Goal: Find specific page/section

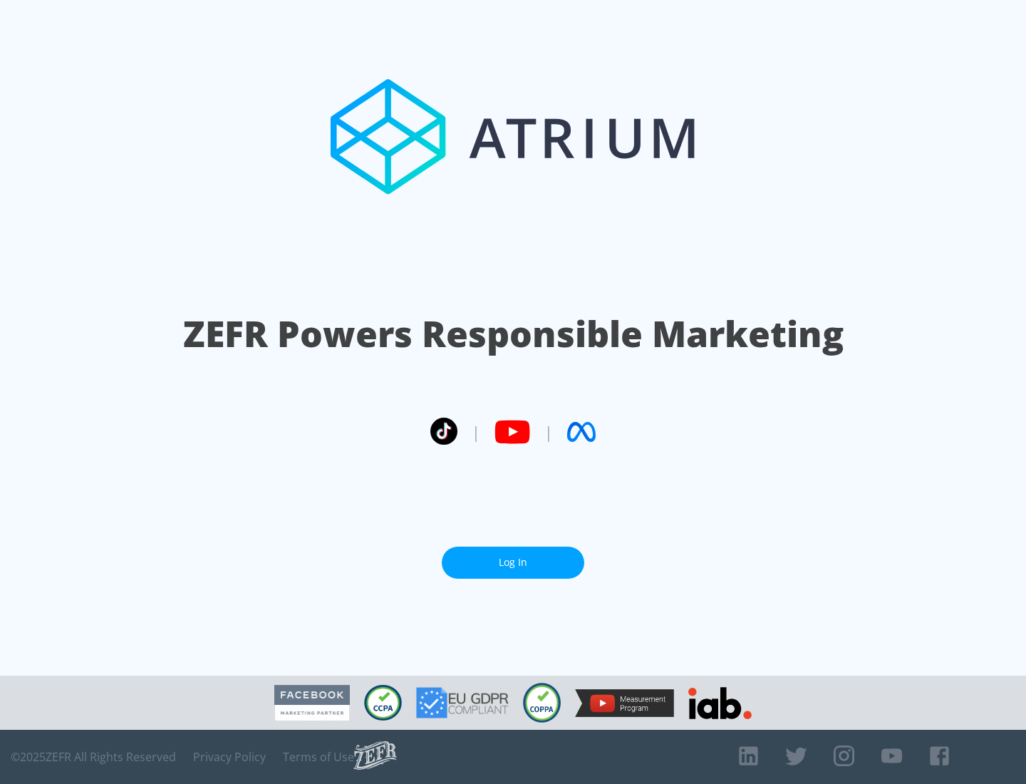
click at [513, 562] on link "Log In" at bounding box center [513, 562] width 142 height 32
